Goal: Task Accomplishment & Management: Manage account settings

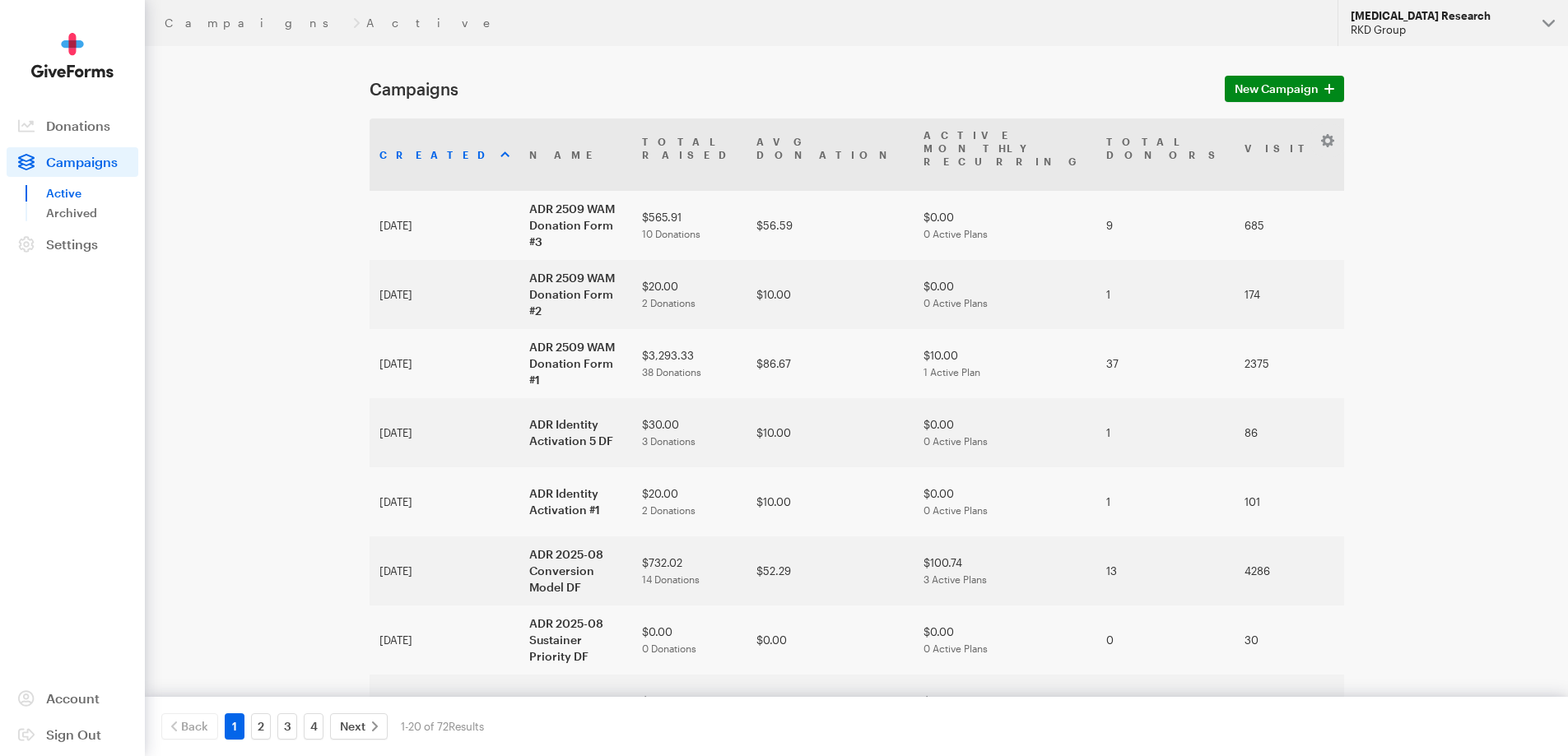
click at [1423, 14] on div "[MEDICAL_DATA] Research" at bounding box center [1440, 16] width 179 height 14
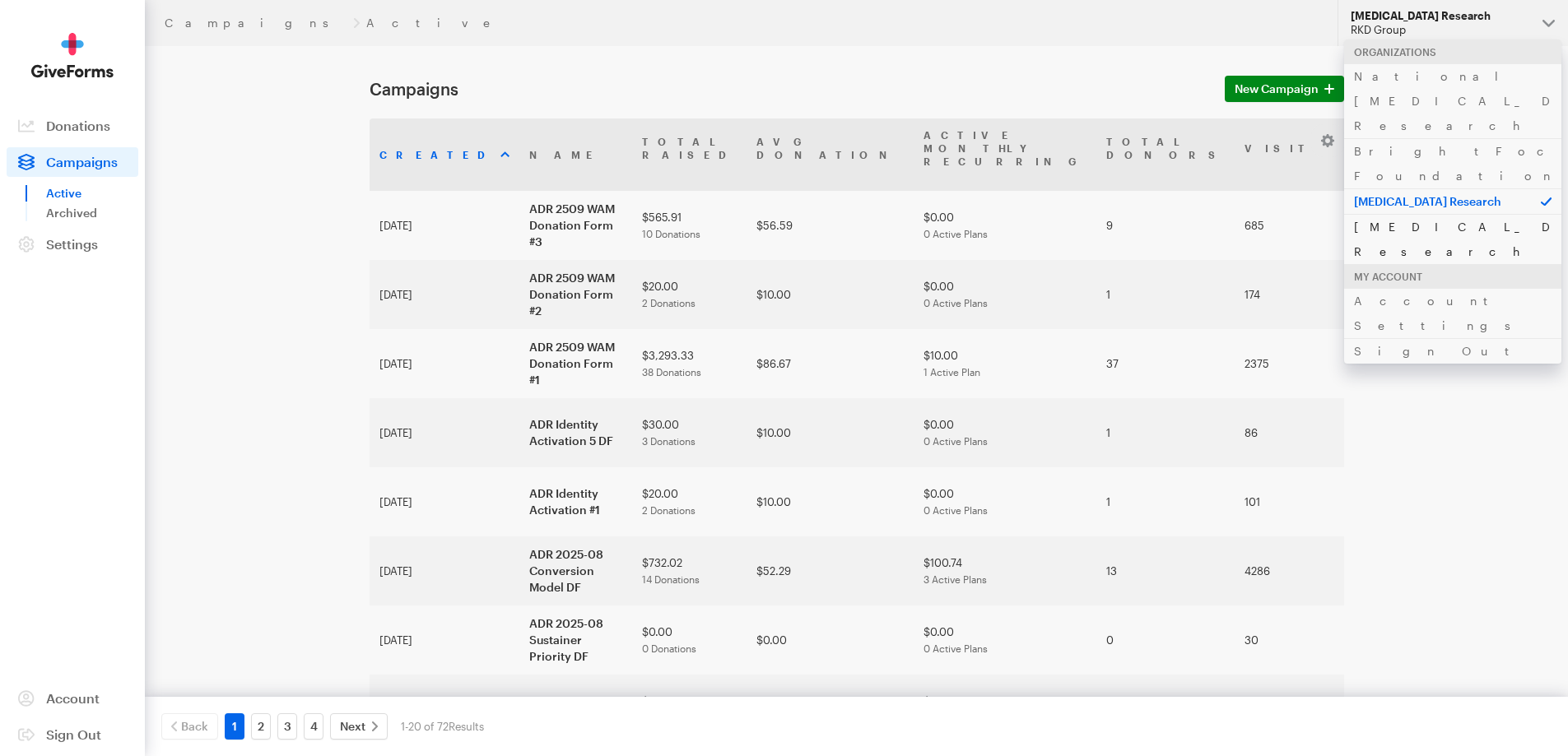
click at [1411, 214] on link "[MEDICAL_DATA] Research" at bounding box center [1452, 239] width 217 height 50
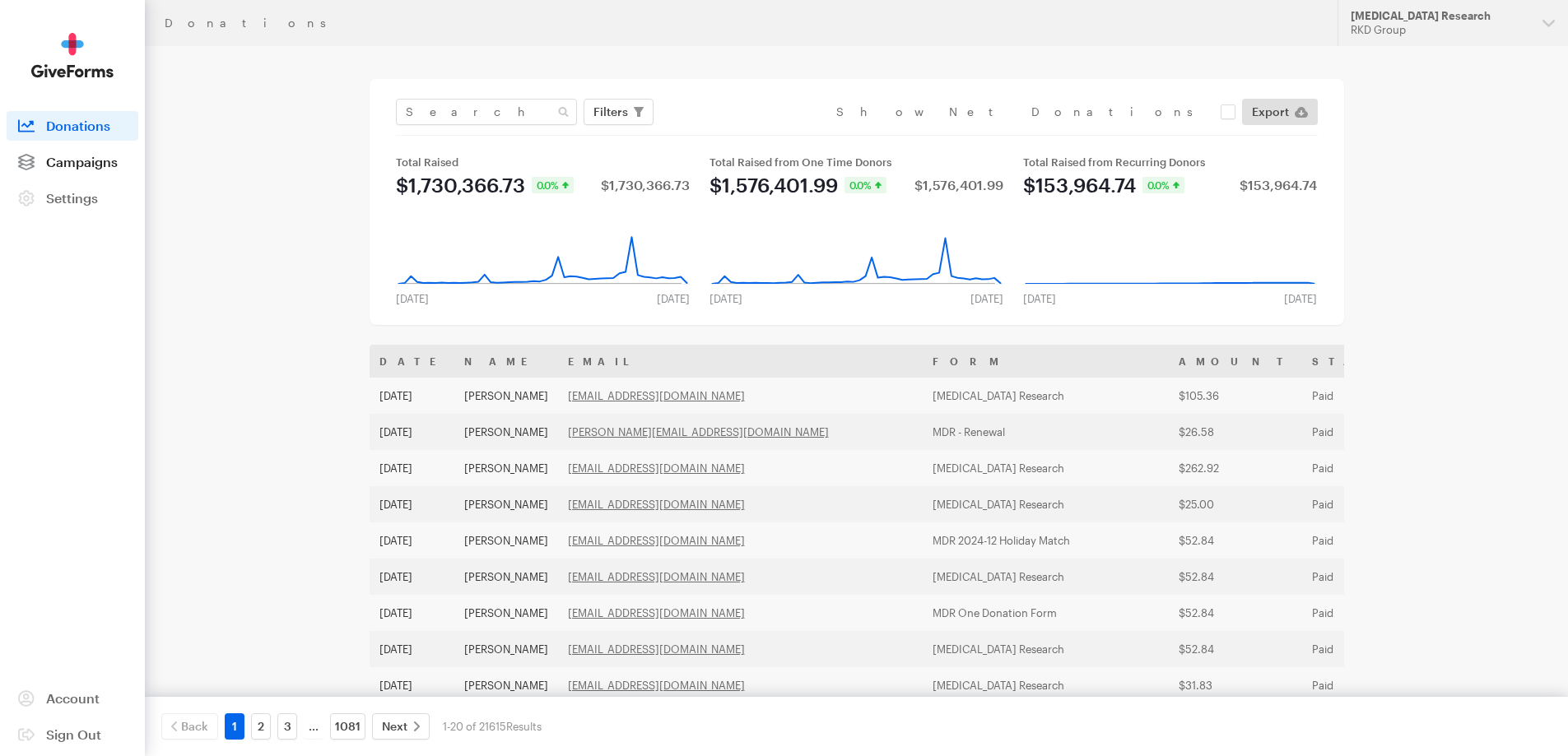
click at [71, 168] on span "Campaigns" at bounding box center [82, 161] width 72 height 16
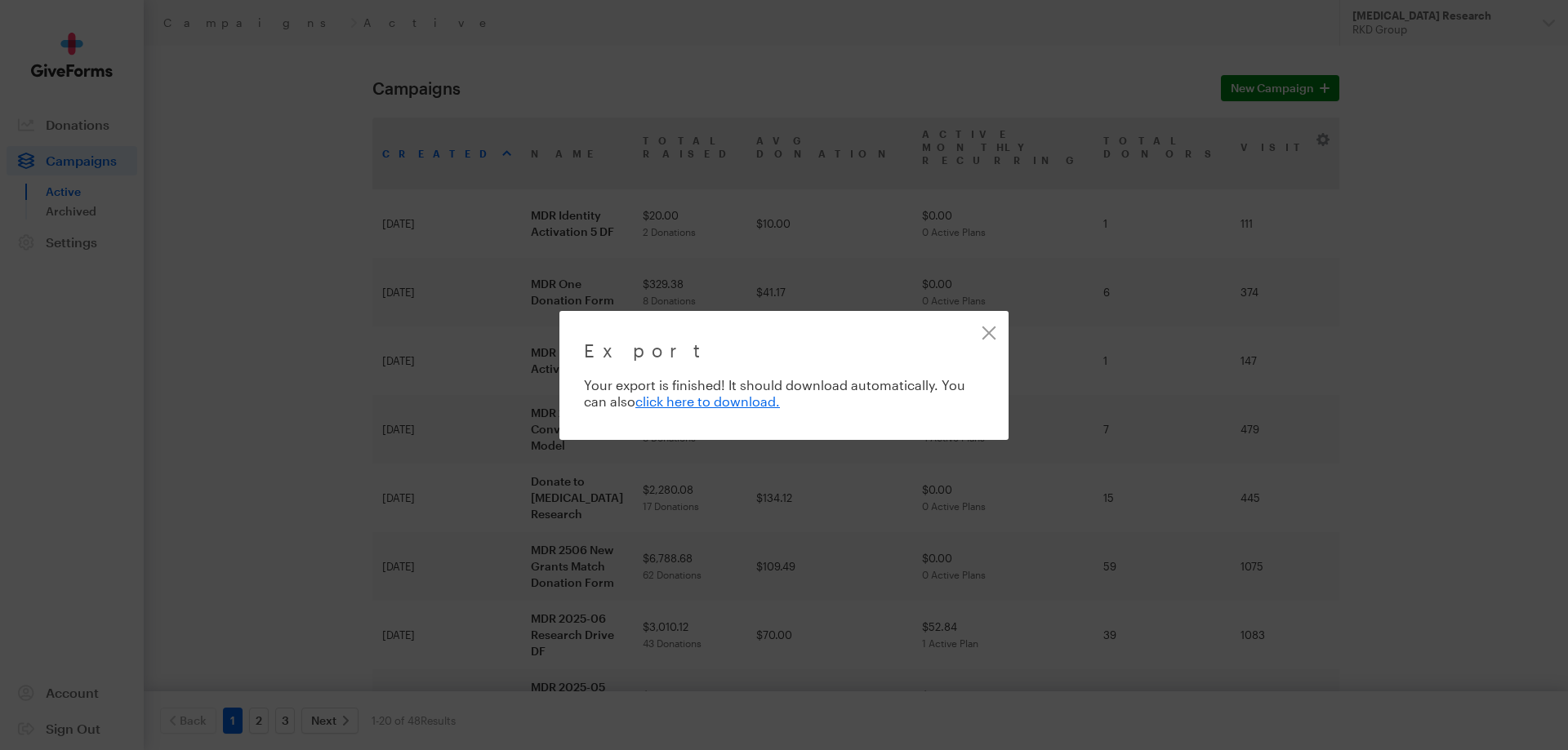
click at [210, 370] on div "Export Exporting 8 of 8 donations Your export is finished! It should download a…" at bounding box center [784, 375] width 1568 height 750
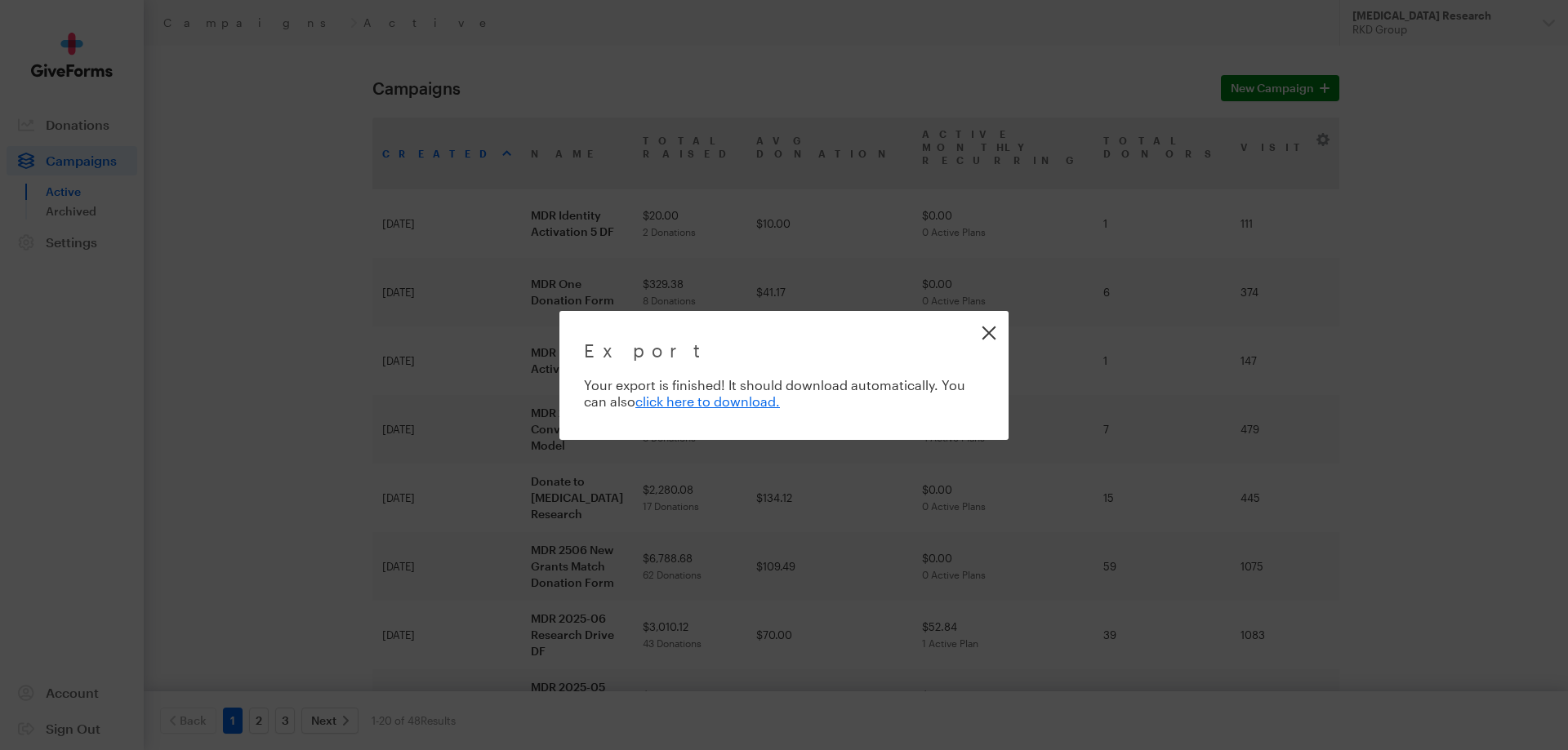
click at [996, 332] on link "Close" at bounding box center [988, 332] width 37 height 37
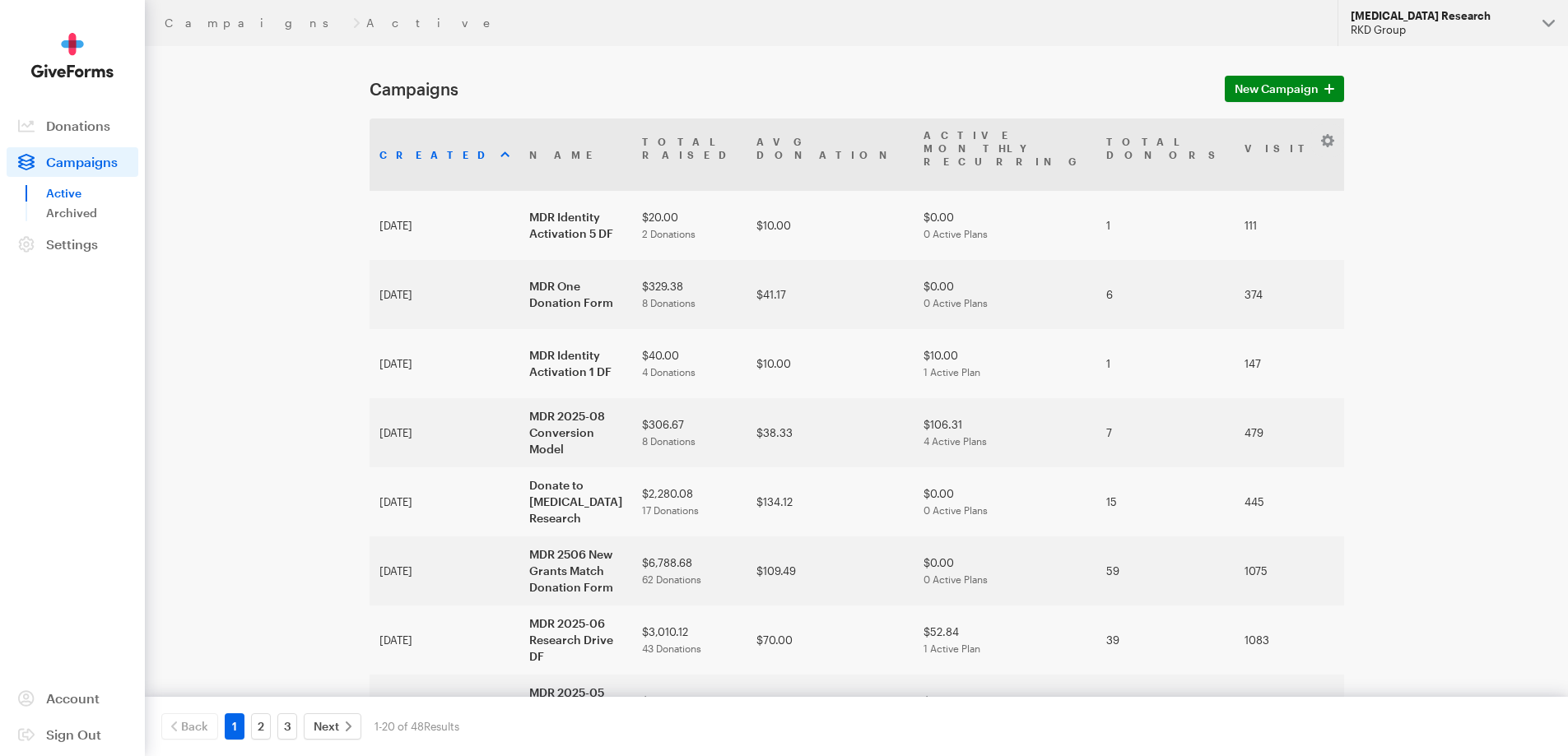
click at [1413, 32] on div "RKD Group" at bounding box center [1440, 30] width 179 height 14
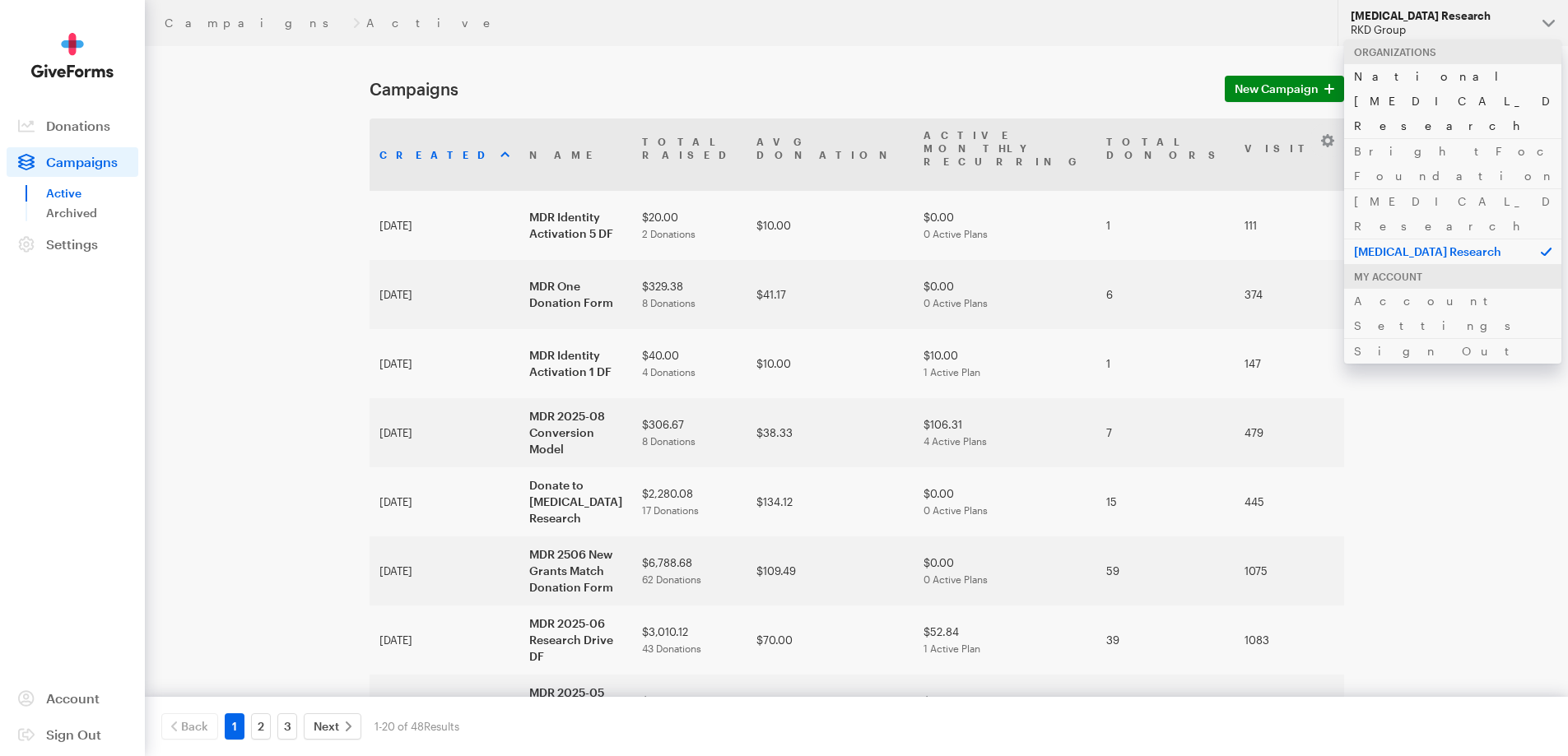
click at [1418, 78] on link "National [MEDICAL_DATA] Research" at bounding box center [1452, 101] width 217 height 75
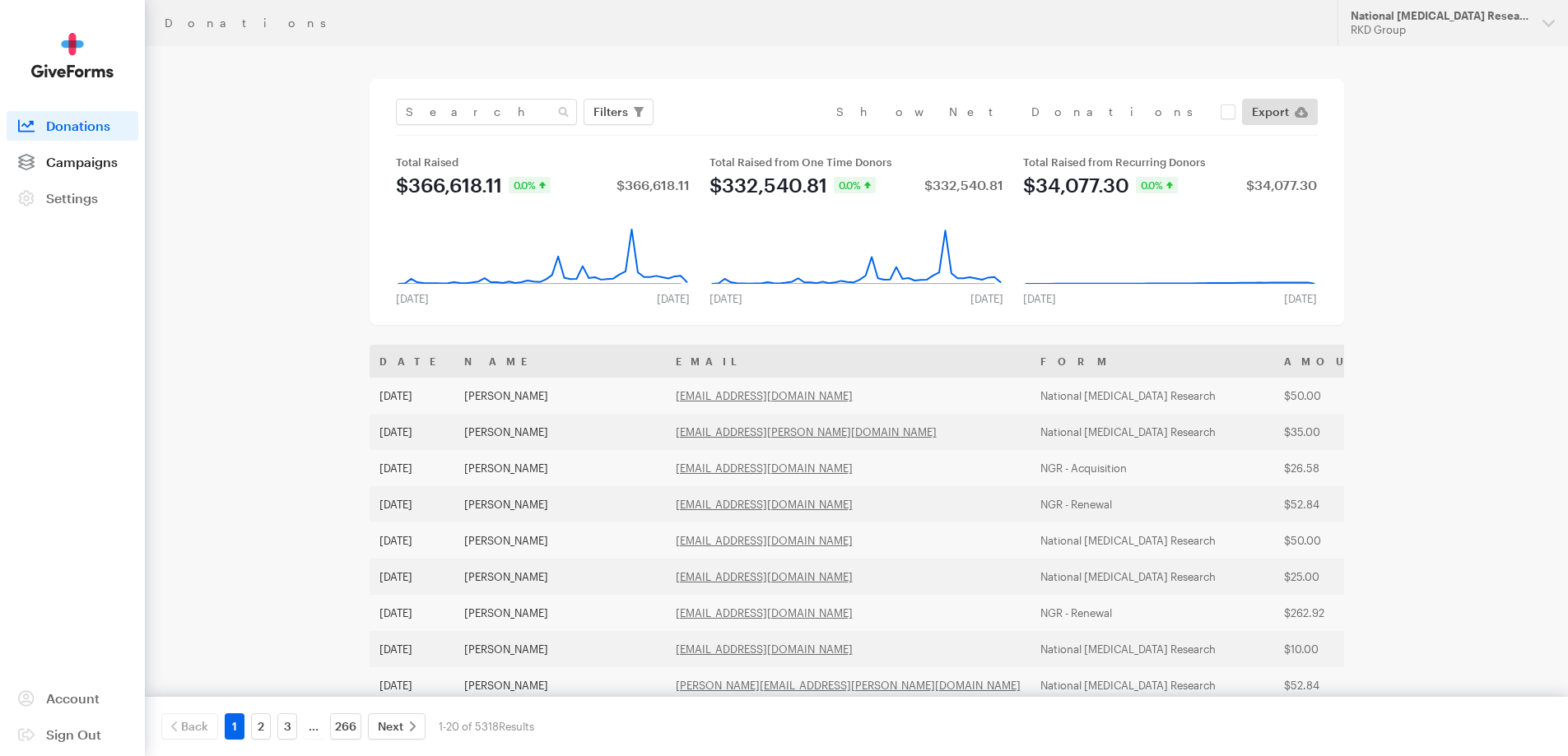
click at [59, 158] on span "Campaigns" at bounding box center [82, 161] width 72 height 16
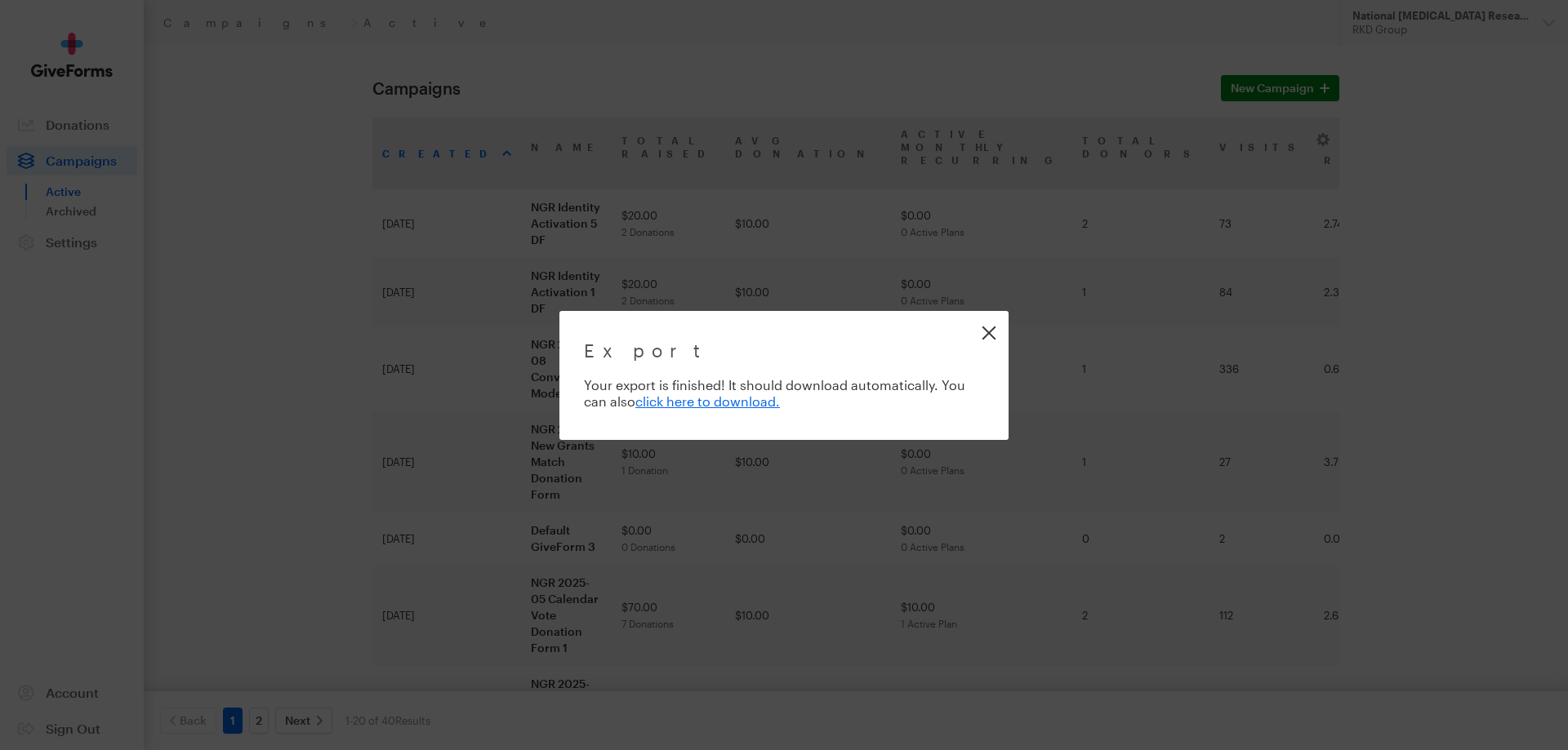
click at [991, 334] on link "Close" at bounding box center [988, 332] width 37 height 37
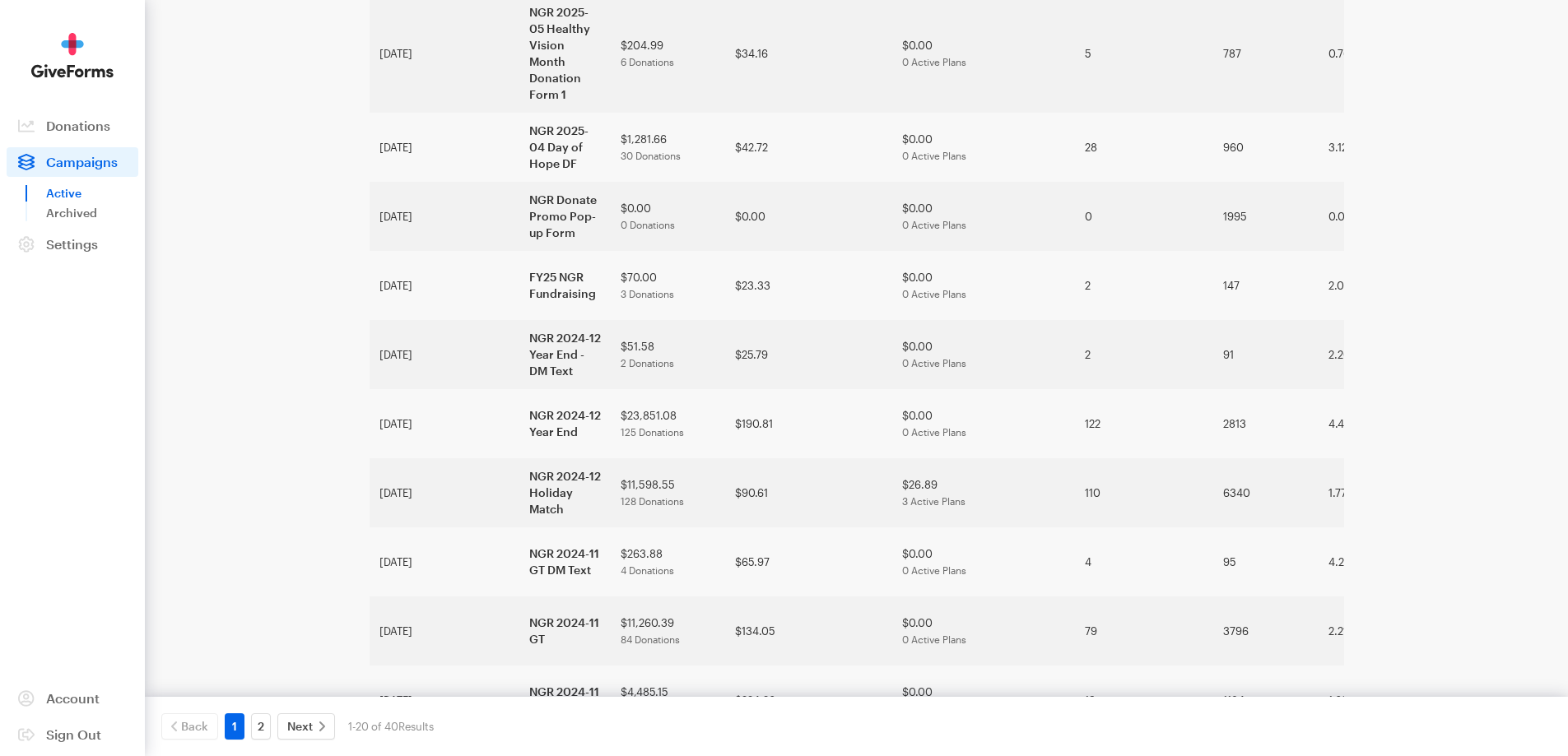
scroll to position [769, 0]
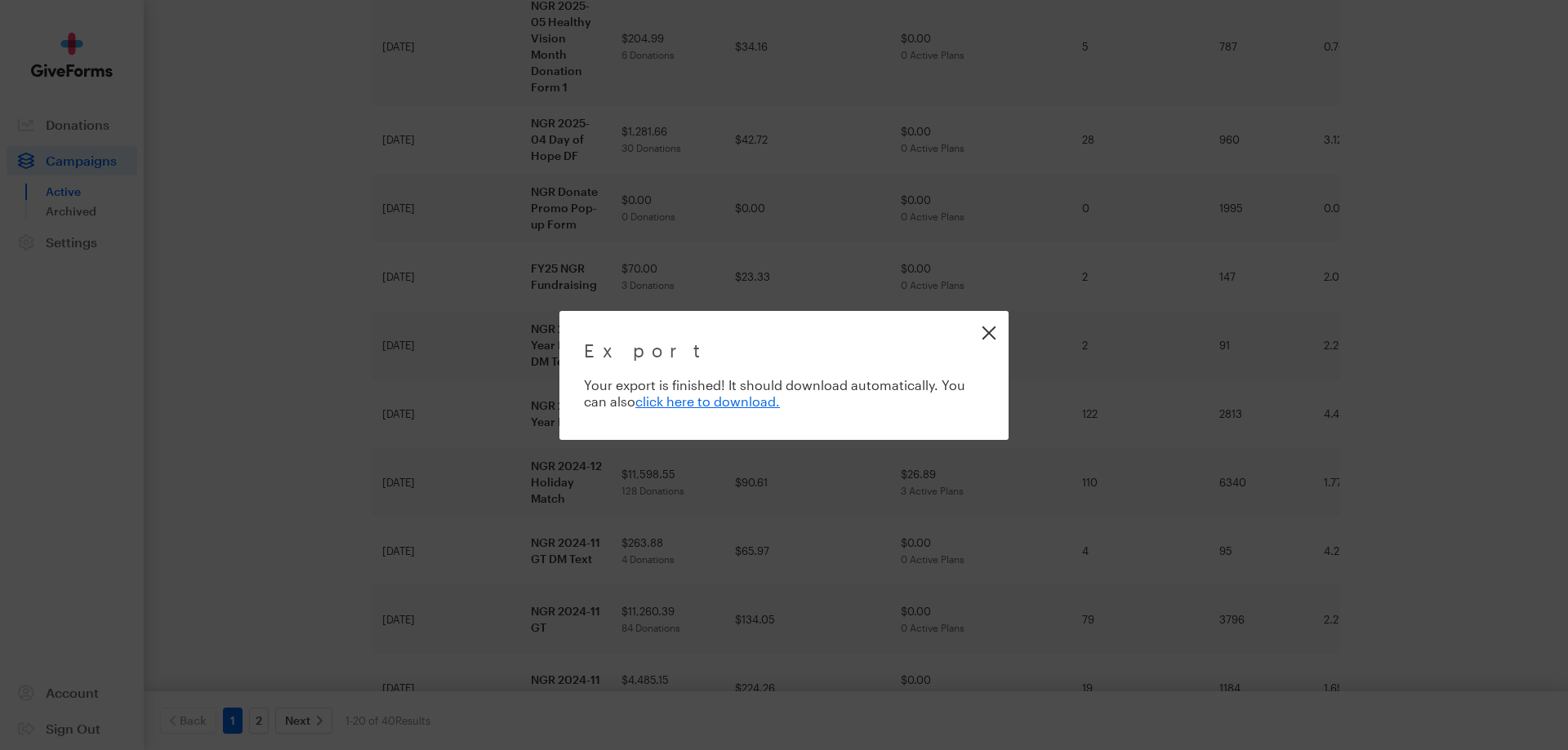
click at [982, 334] on link "Close" at bounding box center [988, 332] width 37 height 37
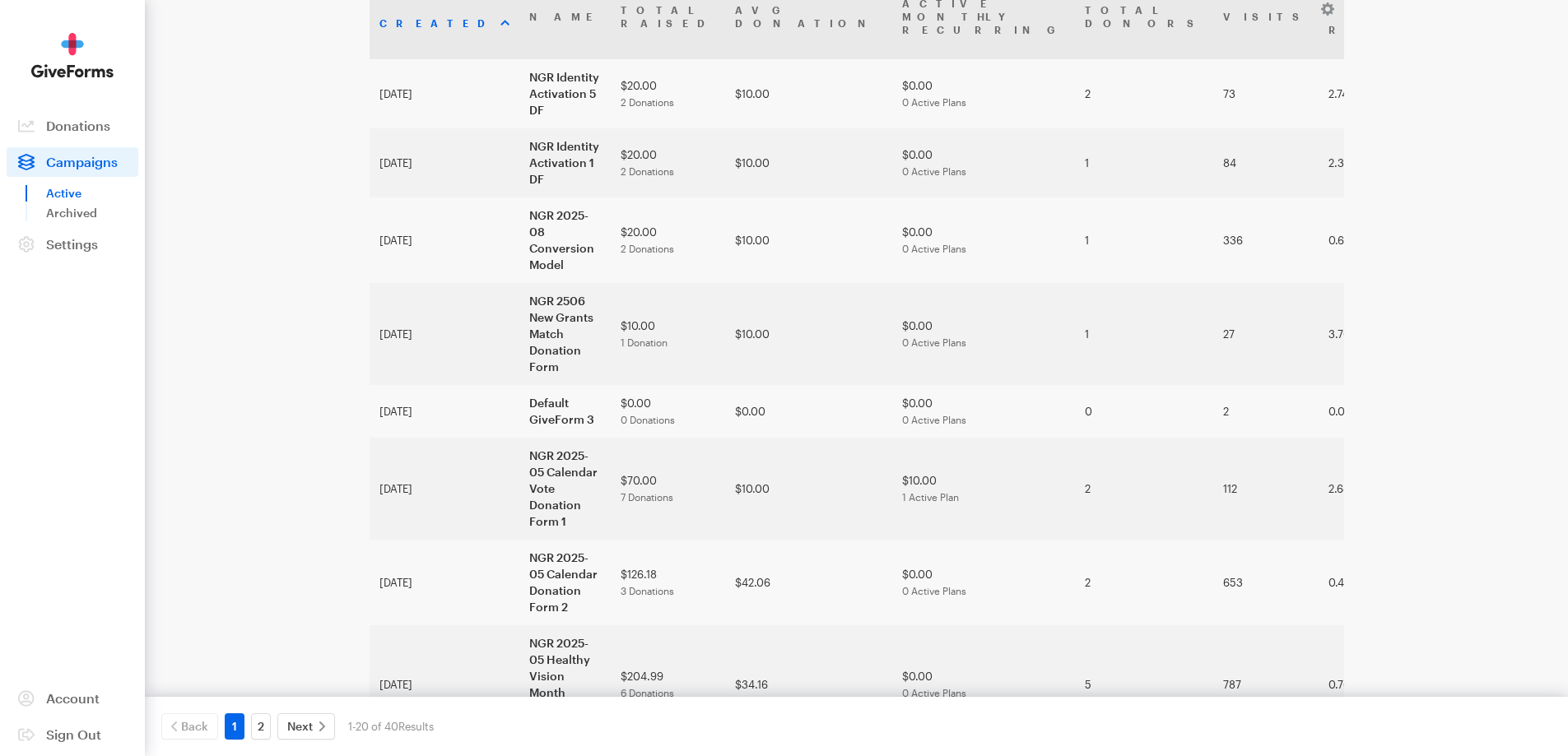
scroll to position [440, 0]
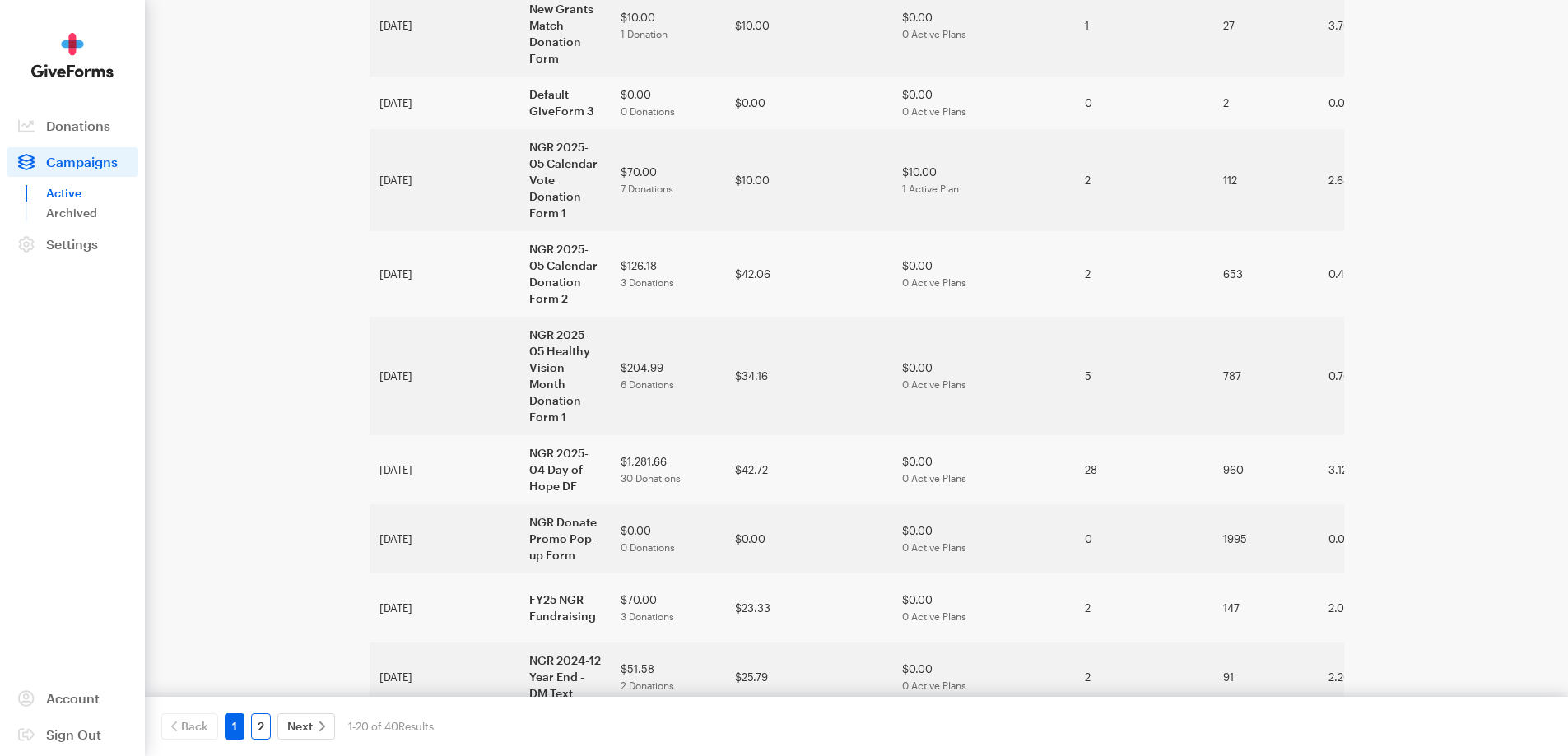
click at [268, 730] on link "2" at bounding box center [261, 726] width 20 height 26
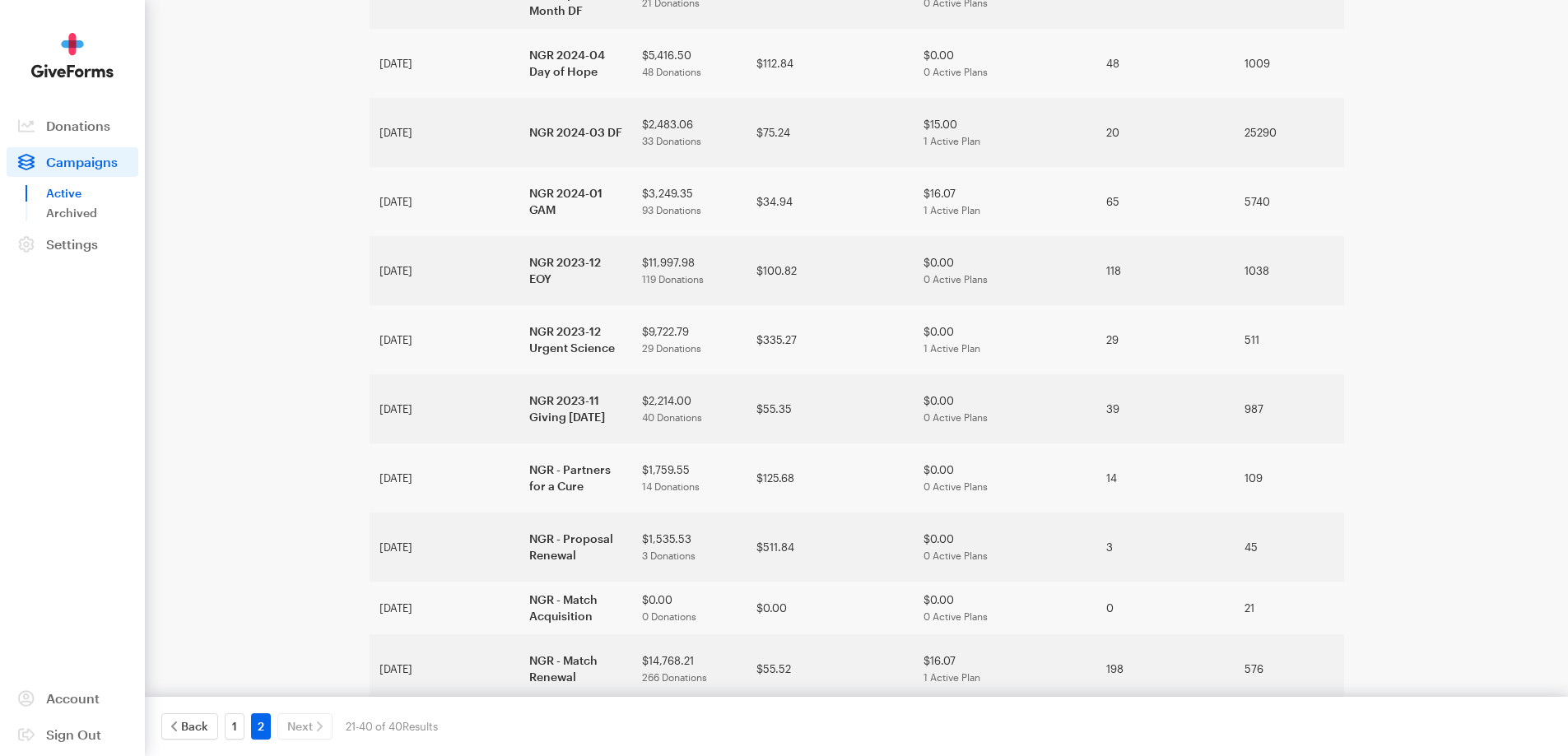
scroll to position [621, 0]
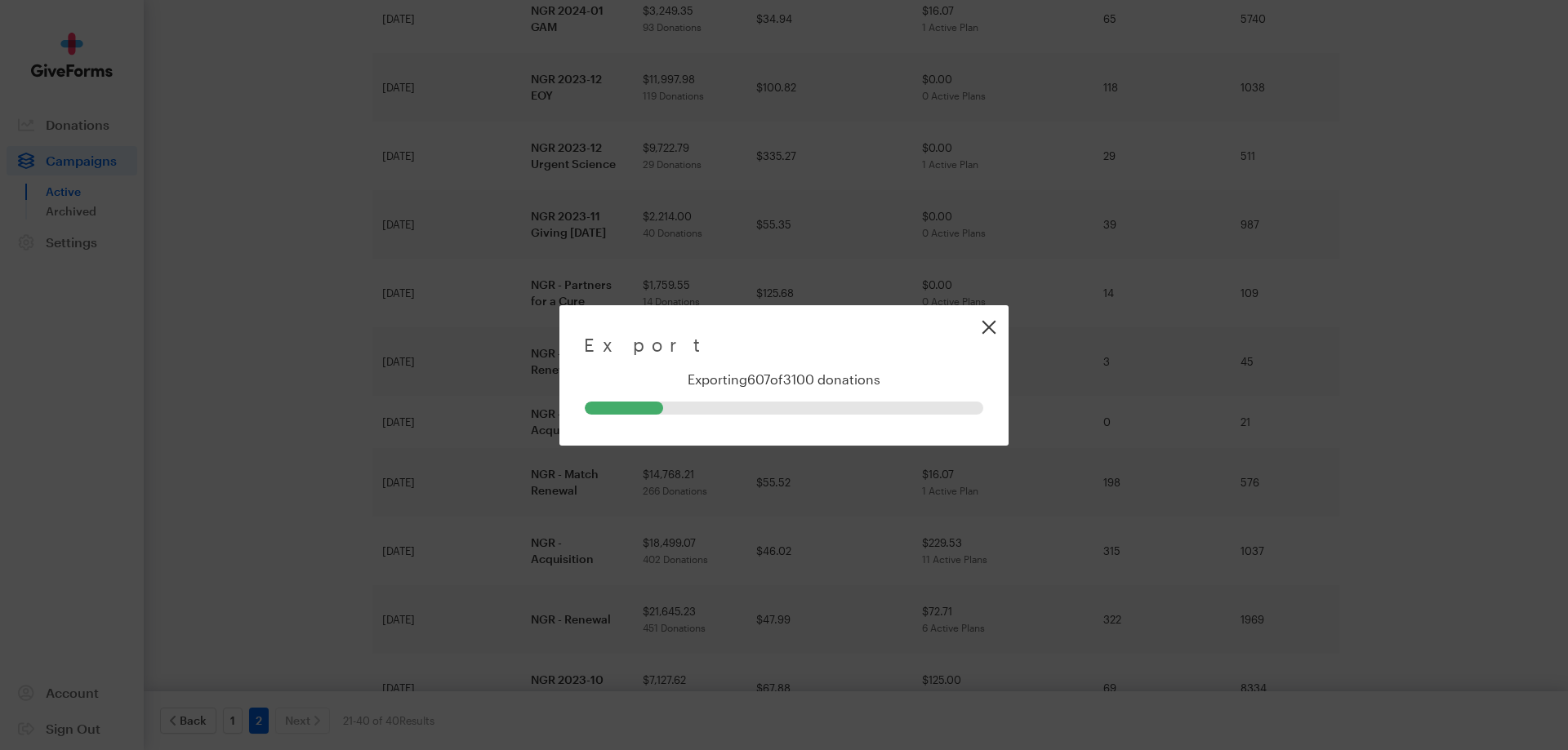
click at [993, 321] on link "Close" at bounding box center [988, 326] width 37 height 37
